Goal: Ask a question

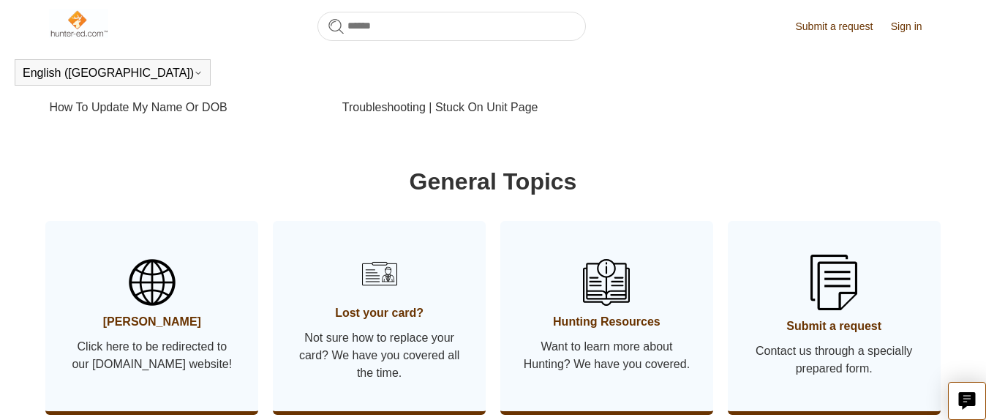
scroll to position [647, 0]
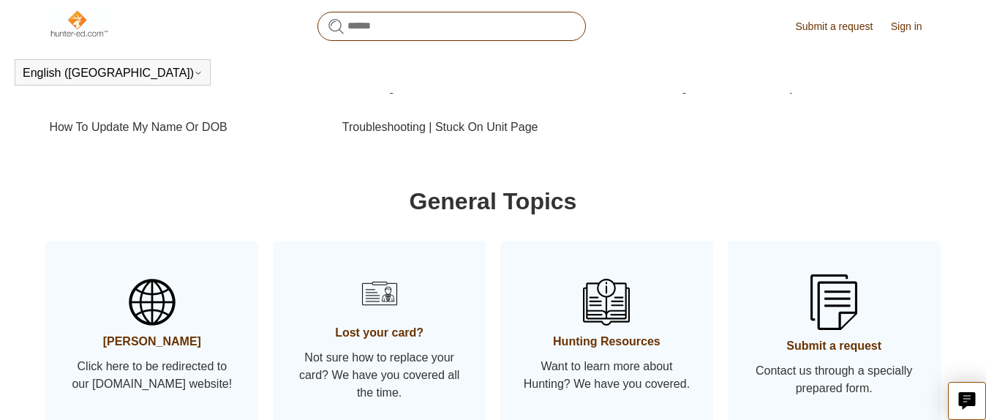
click at [371, 29] on input "Search" at bounding box center [451, 26] width 268 height 29
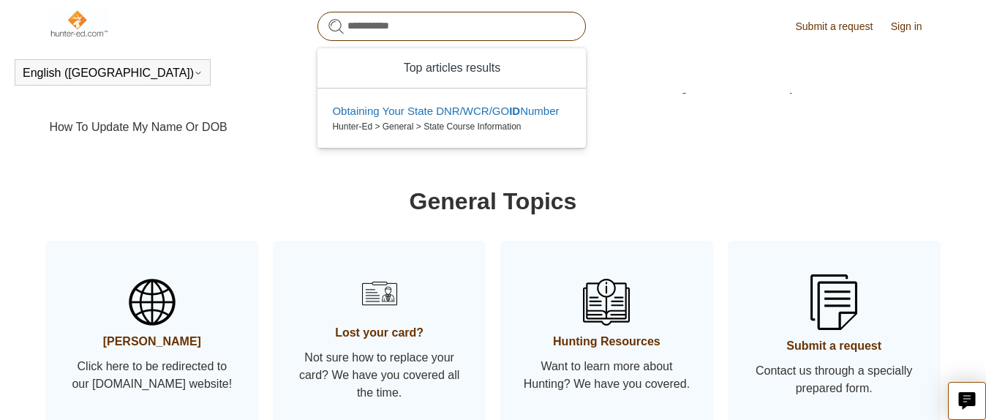
type input "**********"
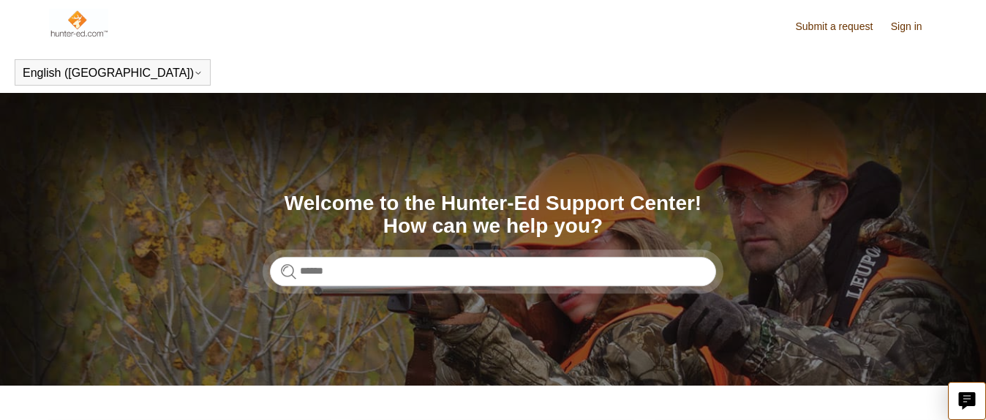
click at [903, 26] on link "Sign in" at bounding box center [914, 26] width 46 height 15
